Goal: Information Seeking & Learning: Learn about a topic

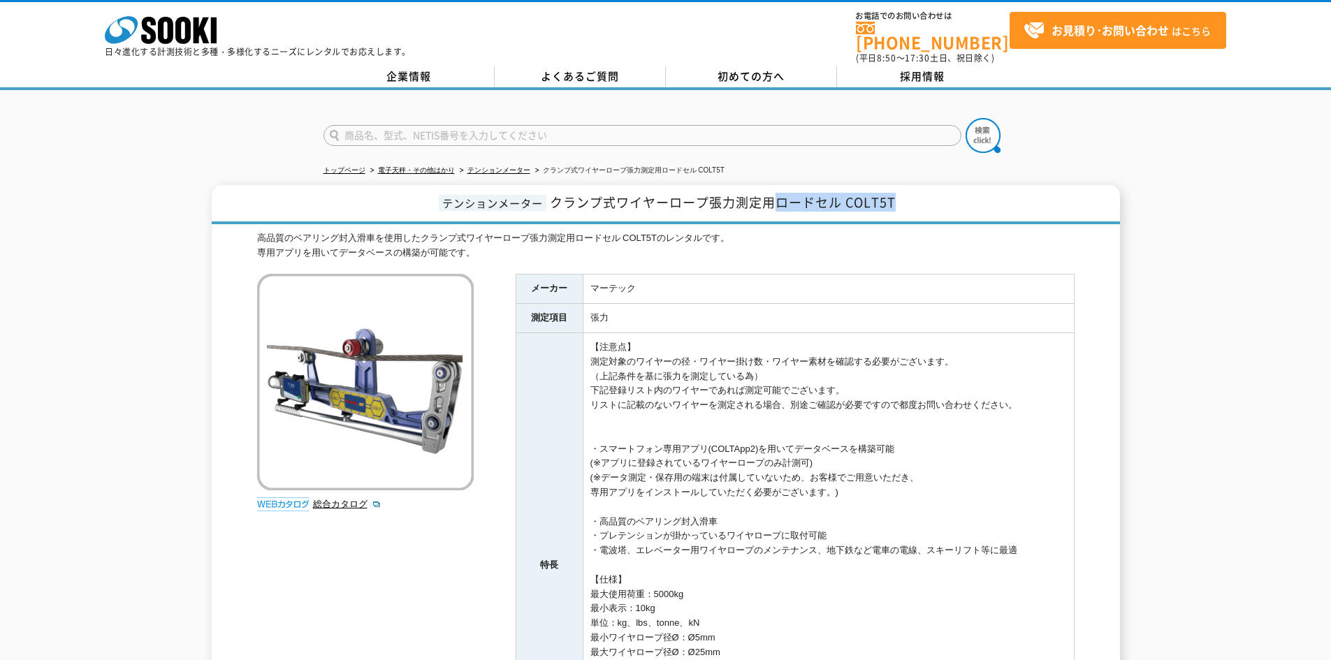
drag, startPoint x: 782, startPoint y: 197, endPoint x: 930, endPoint y: 193, distance: 148.1
click at [930, 193] on h1 "テンションメーター クランプ式ワイヤーロープ張力測定用ロードセル COLT5T" at bounding box center [666, 204] width 908 height 39
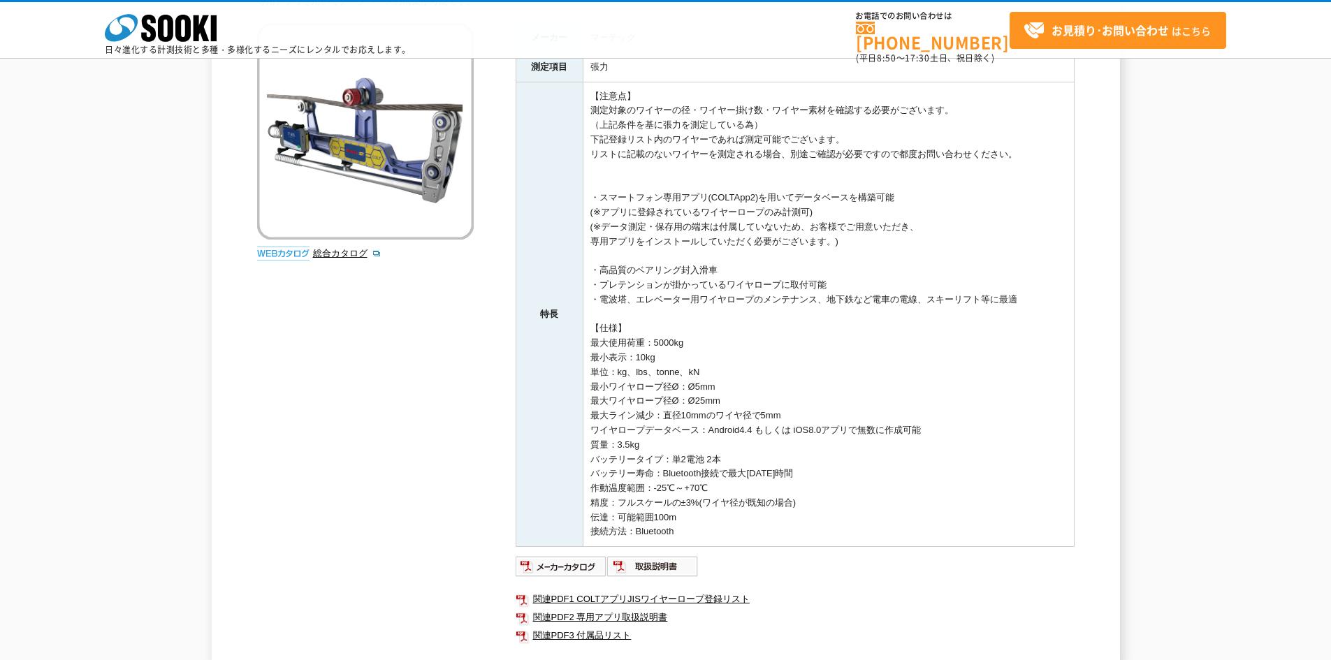
scroll to position [140, 0]
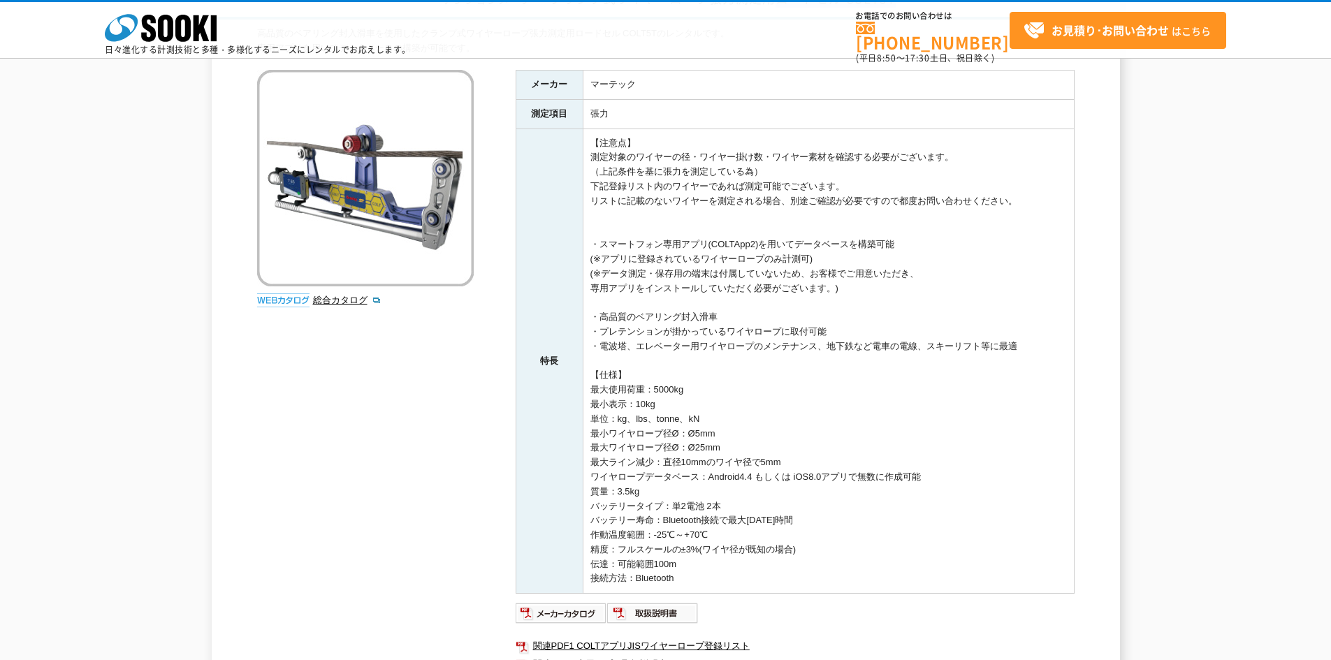
drag, startPoint x: 687, startPoint y: 452, endPoint x: 742, endPoint y: 446, distance: 55.5
click at [742, 446] on td "【注意点】 測定対象のワイヤーの径・ワイヤー掛け数・ワイヤー素材を確認する必要がございます。 （上記条件を基に張力を測定している為） 下記登録リスト内のワイヤ…" at bounding box center [828, 361] width 491 height 465
click at [775, 439] on td "【注意点】 測定対象のワイヤーの径・ワイヤー掛け数・ワイヤー素材を確認する必要がございます。 （上記条件を基に張力を測定している為） 下記登録リスト内のワイヤ…" at bounding box center [828, 361] width 491 height 465
drag, startPoint x: 768, startPoint y: 161, endPoint x: 970, endPoint y: 159, distance: 201.9
click at [970, 159] on td "【注意点】 測定対象のワイヤーの径・ワイヤー掛け数・ワイヤー素材を確認する必要がございます。 （上記条件を基に張力を測定している為） 下記登録リスト内のワイヤ…" at bounding box center [828, 361] width 491 height 465
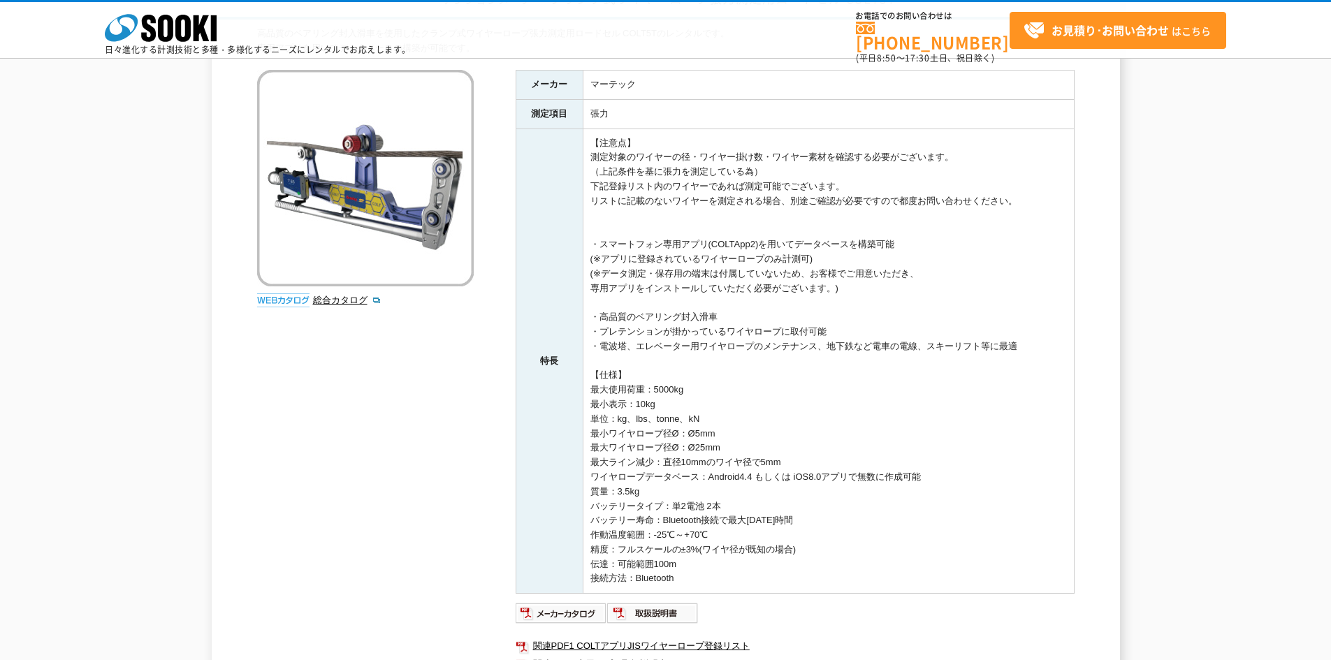
click at [699, 198] on td "【注意点】 測定対象のワイヤーの径・ワイヤー掛け数・ワイヤー素材を確認する必要がございます。 （上記条件を基に張力を測定している為） 下記登録リスト内のワイヤ…" at bounding box center [828, 361] width 491 height 465
drag, startPoint x: 773, startPoint y: 156, endPoint x: 1025, endPoint y: 168, distance: 252.4
click at [1025, 168] on td "【注意点】 測定対象のワイヤーの径・ワイヤー掛け数・ワイヤー素材を確認する必要がございます。 （上記条件を基に張力を測定している為） 下記登録リスト内のワイヤ…" at bounding box center [828, 361] width 491 height 465
click at [897, 207] on td "【注意点】 測定対象のワイヤーの径・ワイヤー掛け数・ワイヤー素材を確認する必要がございます。 （上記条件を基に張力を測定している為） 下記登録リスト内のワイヤ…" at bounding box center [828, 361] width 491 height 465
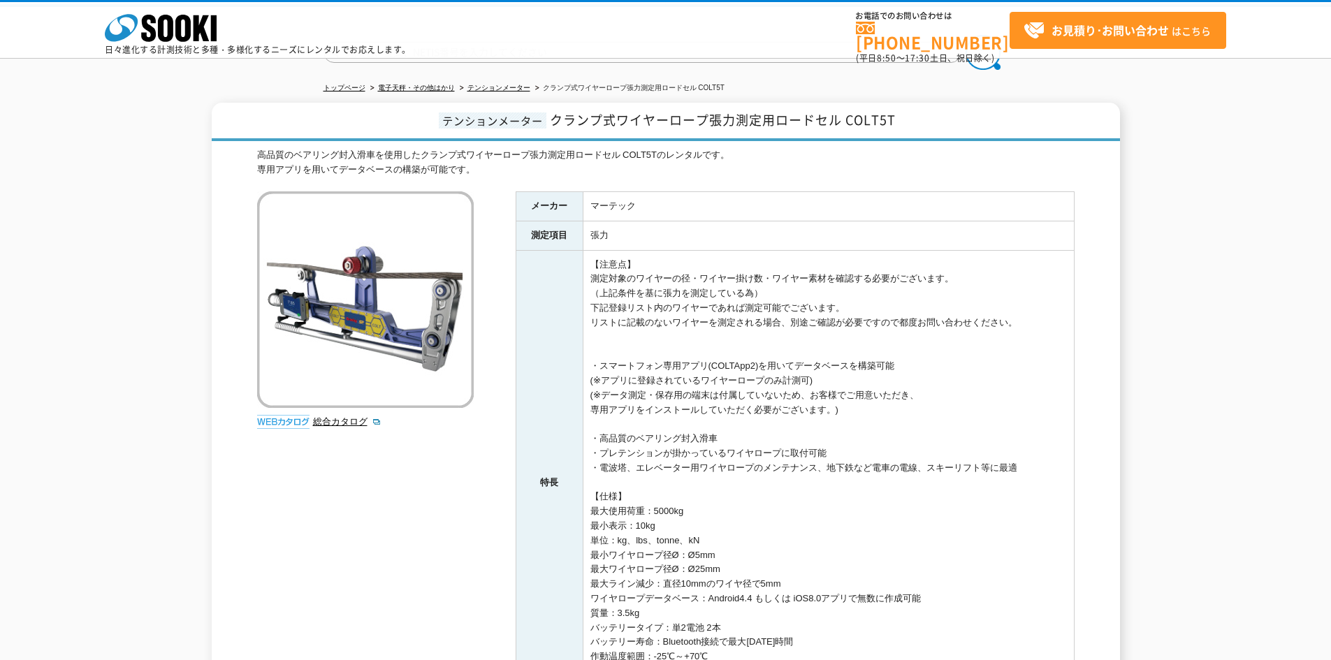
scroll to position [0, 0]
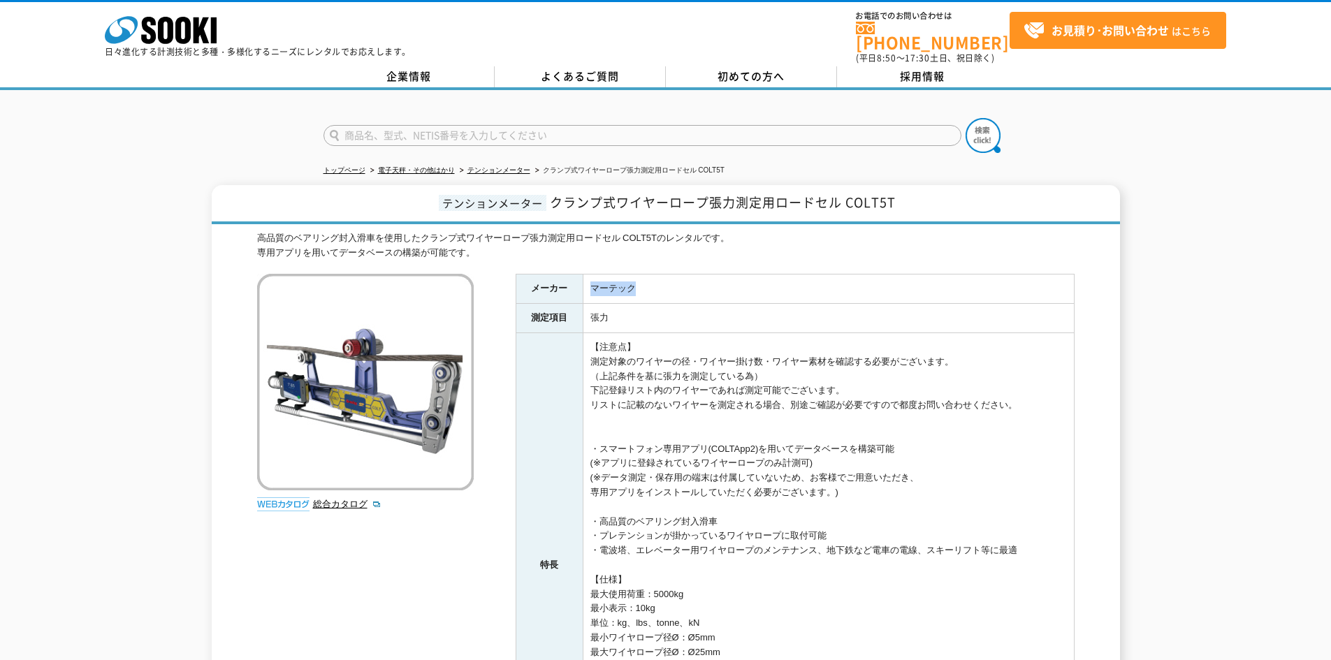
drag, startPoint x: 590, startPoint y: 286, endPoint x: 653, endPoint y: 289, distance: 63.0
click at [653, 289] on td "マーテック" at bounding box center [828, 289] width 491 height 29
drag, startPoint x: 593, startPoint y: 311, endPoint x: 618, endPoint y: 315, distance: 25.5
click at [618, 315] on td "張力" at bounding box center [828, 318] width 491 height 29
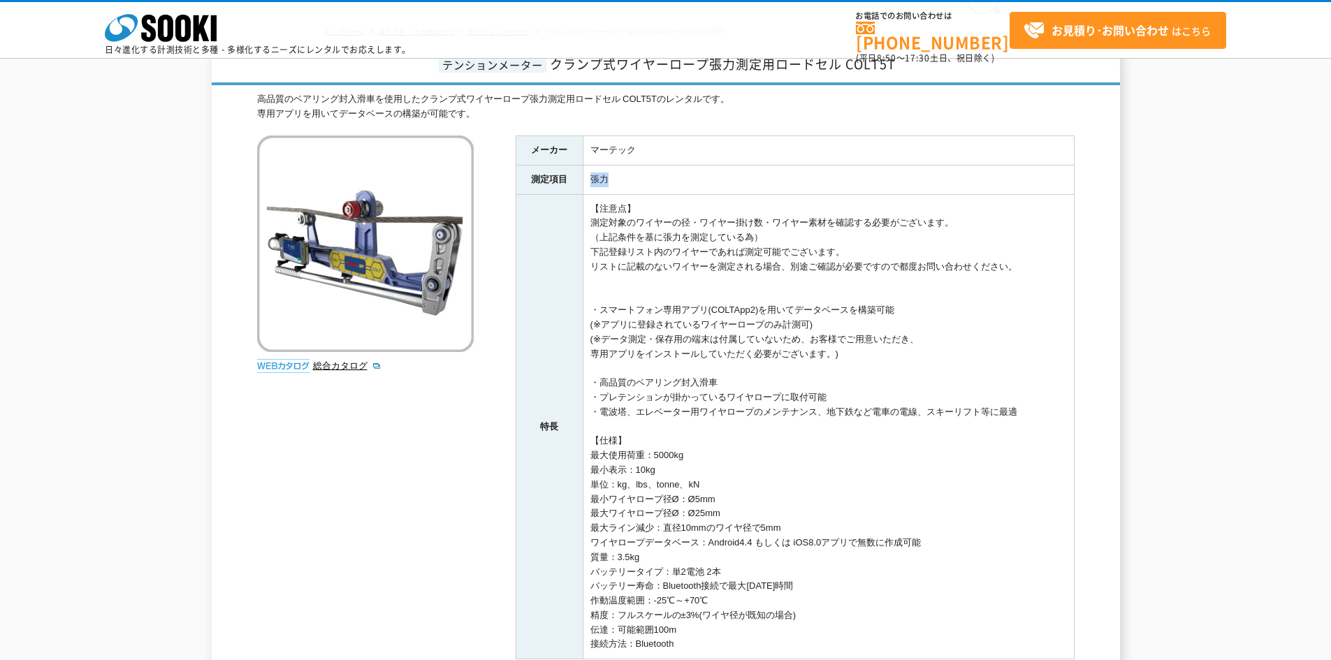
scroll to position [93, 0]
